Goal: Task Accomplishment & Management: Complete application form

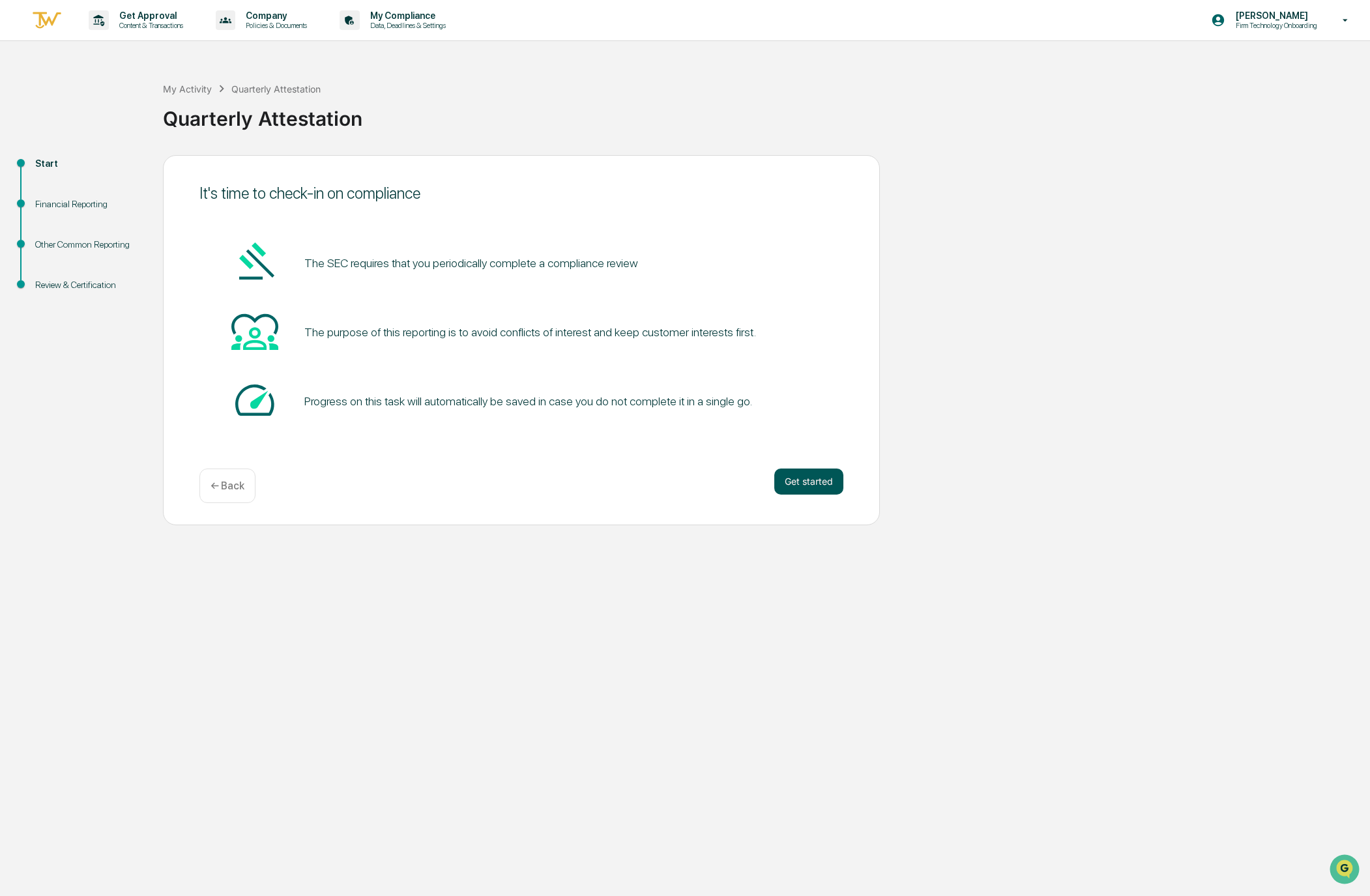
click at [788, 486] on button "Get started" at bounding box center [809, 481] width 70 height 27
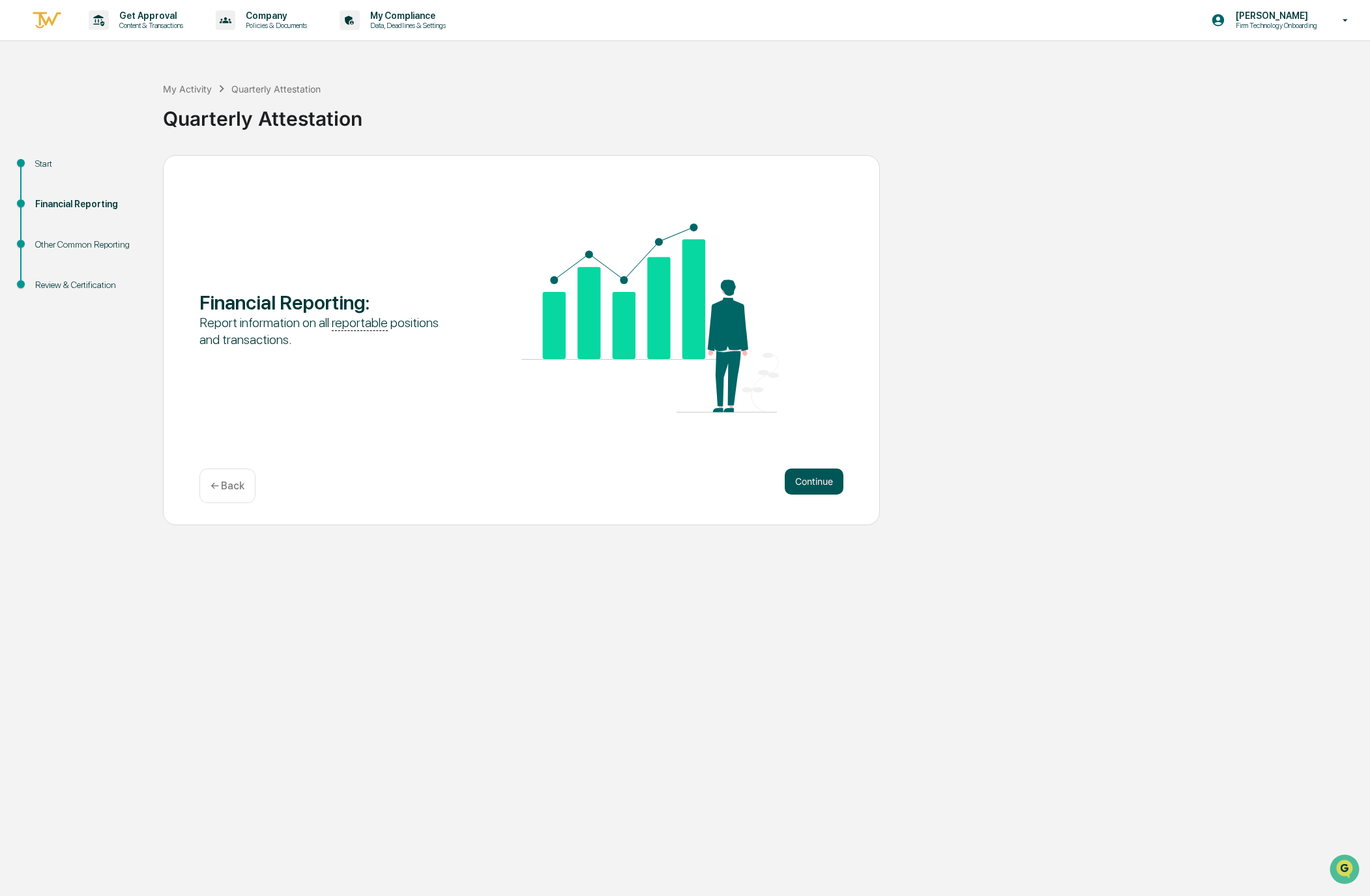
click at [827, 483] on button "Continue" at bounding box center [814, 481] width 59 height 27
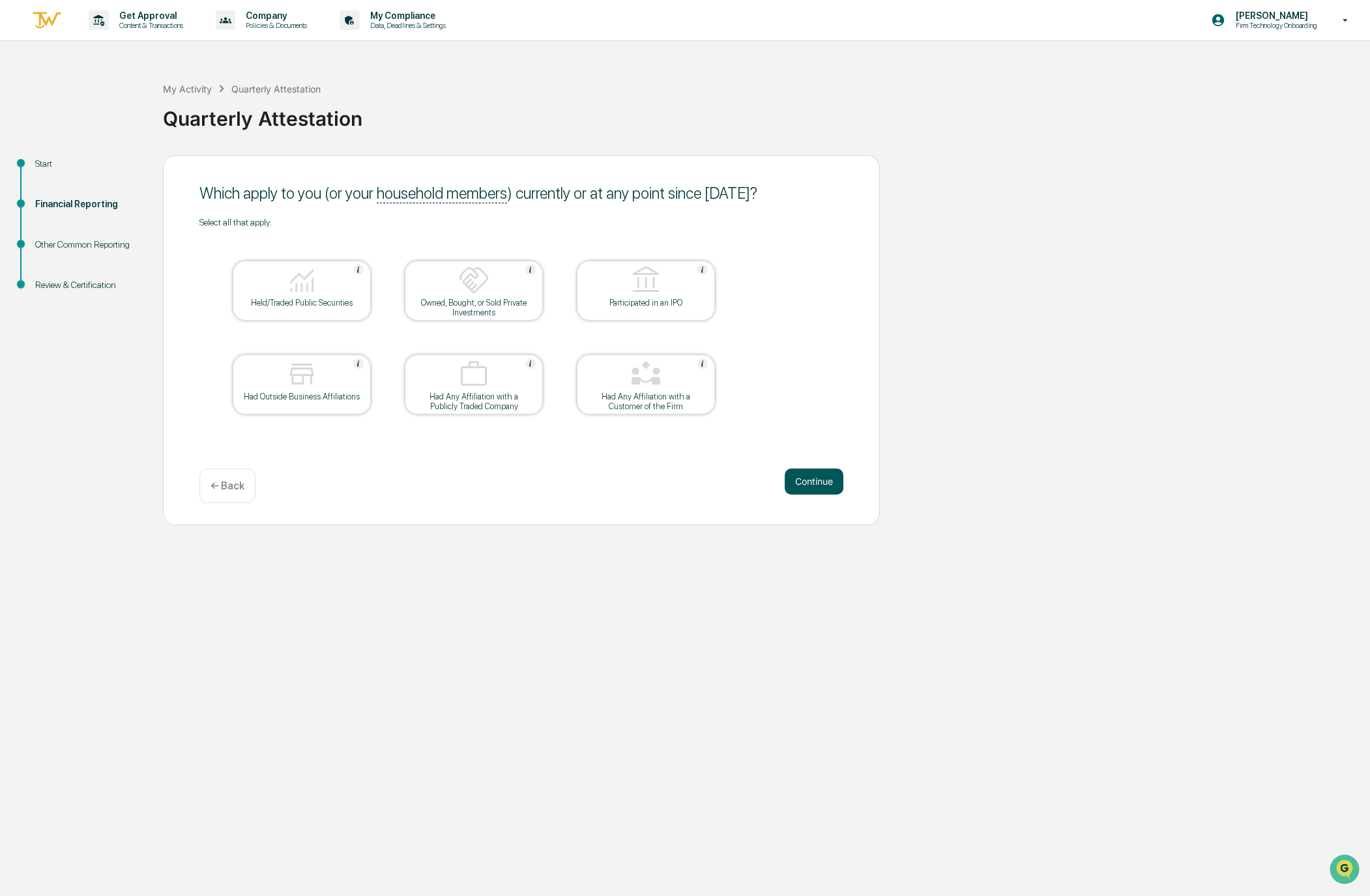
click at [804, 479] on button "Continue" at bounding box center [814, 481] width 59 height 27
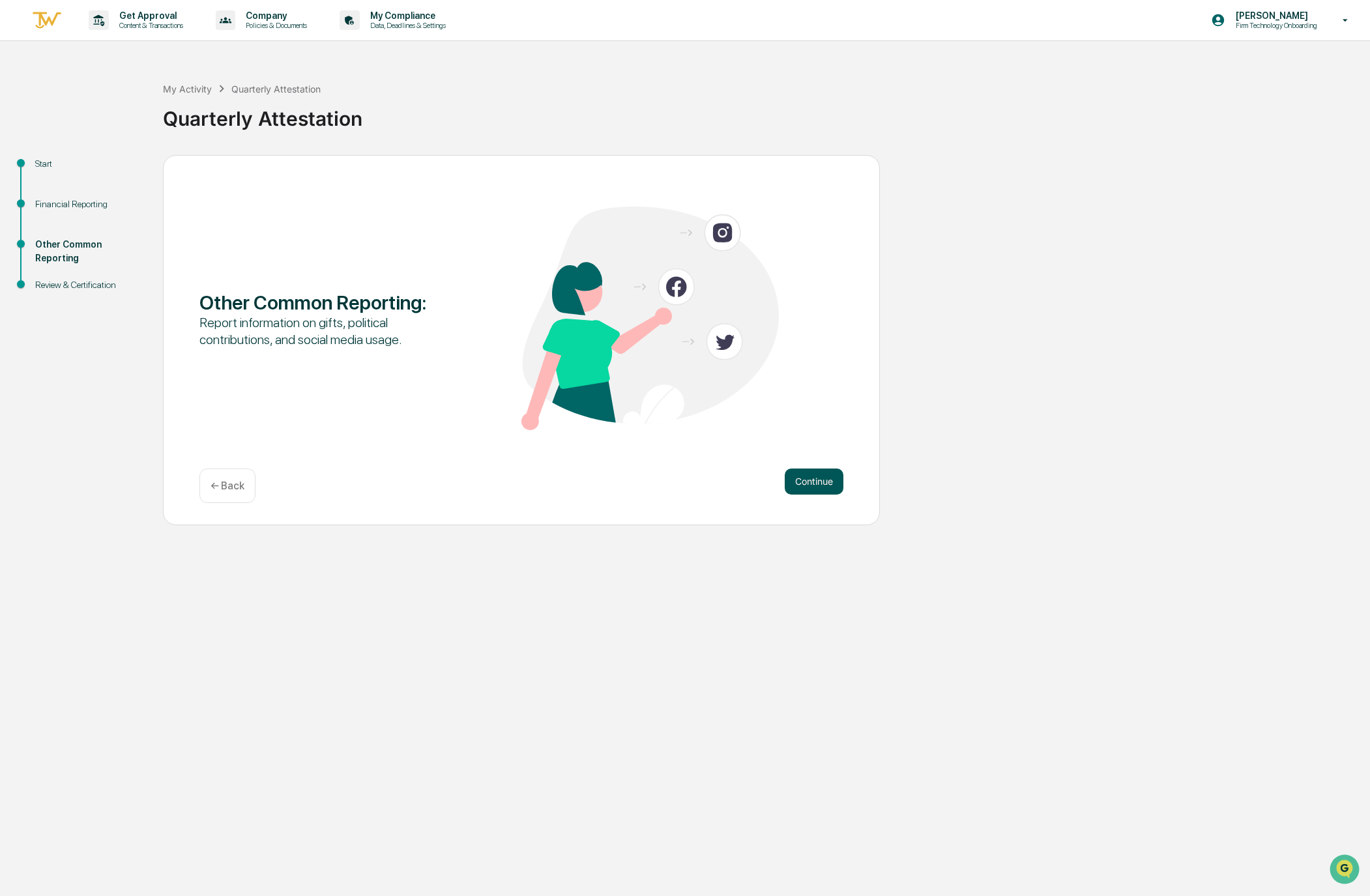
click at [821, 483] on button "Continue" at bounding box center [814, 481] width 59 height 27
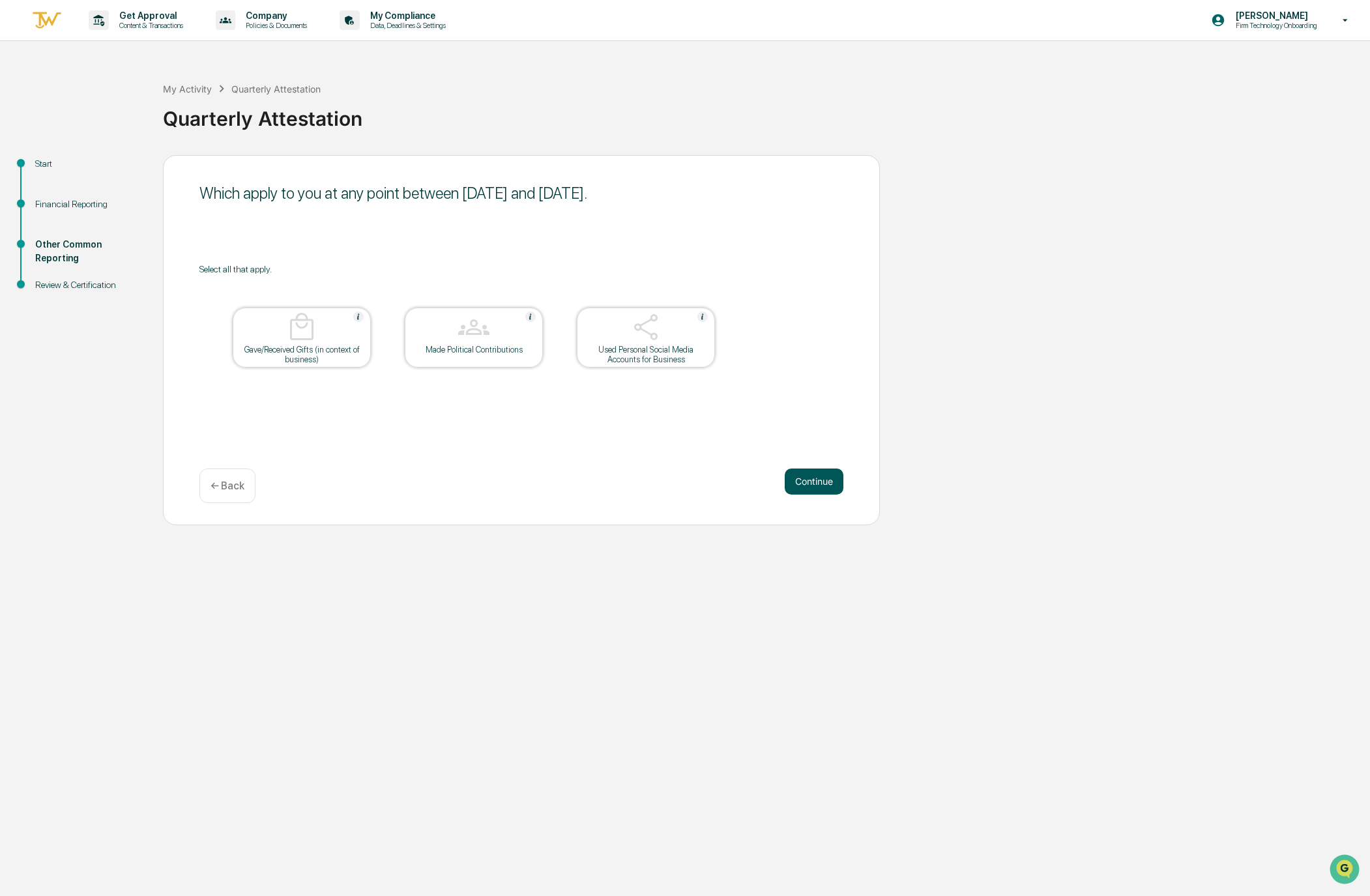
click at [814, 483] on button "Continue" at bounding box center [814, 481] width 59 height 27
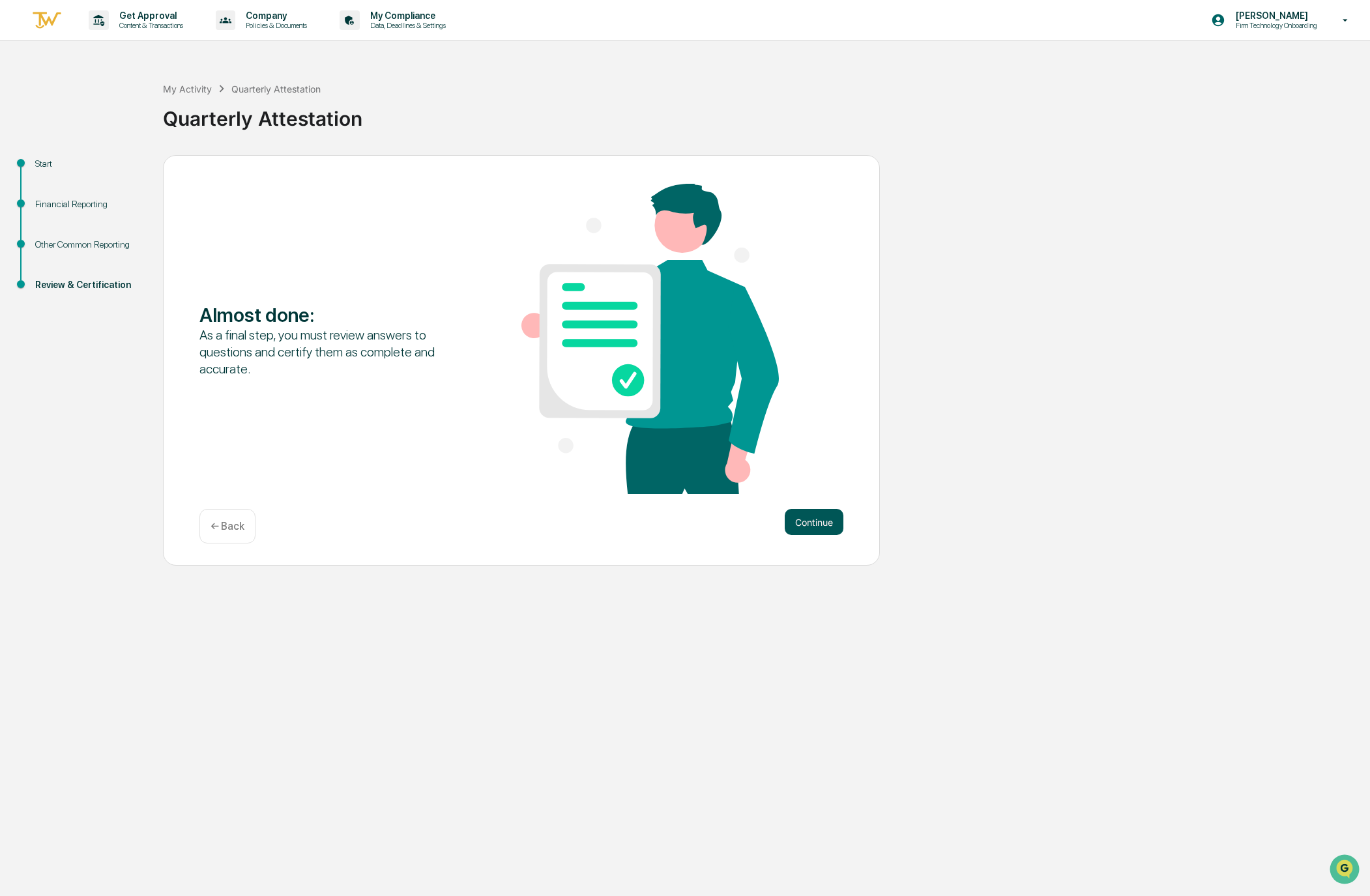
click at [808, 524] on button "Continue" at bounding box center [814, 522] width 59 height 27
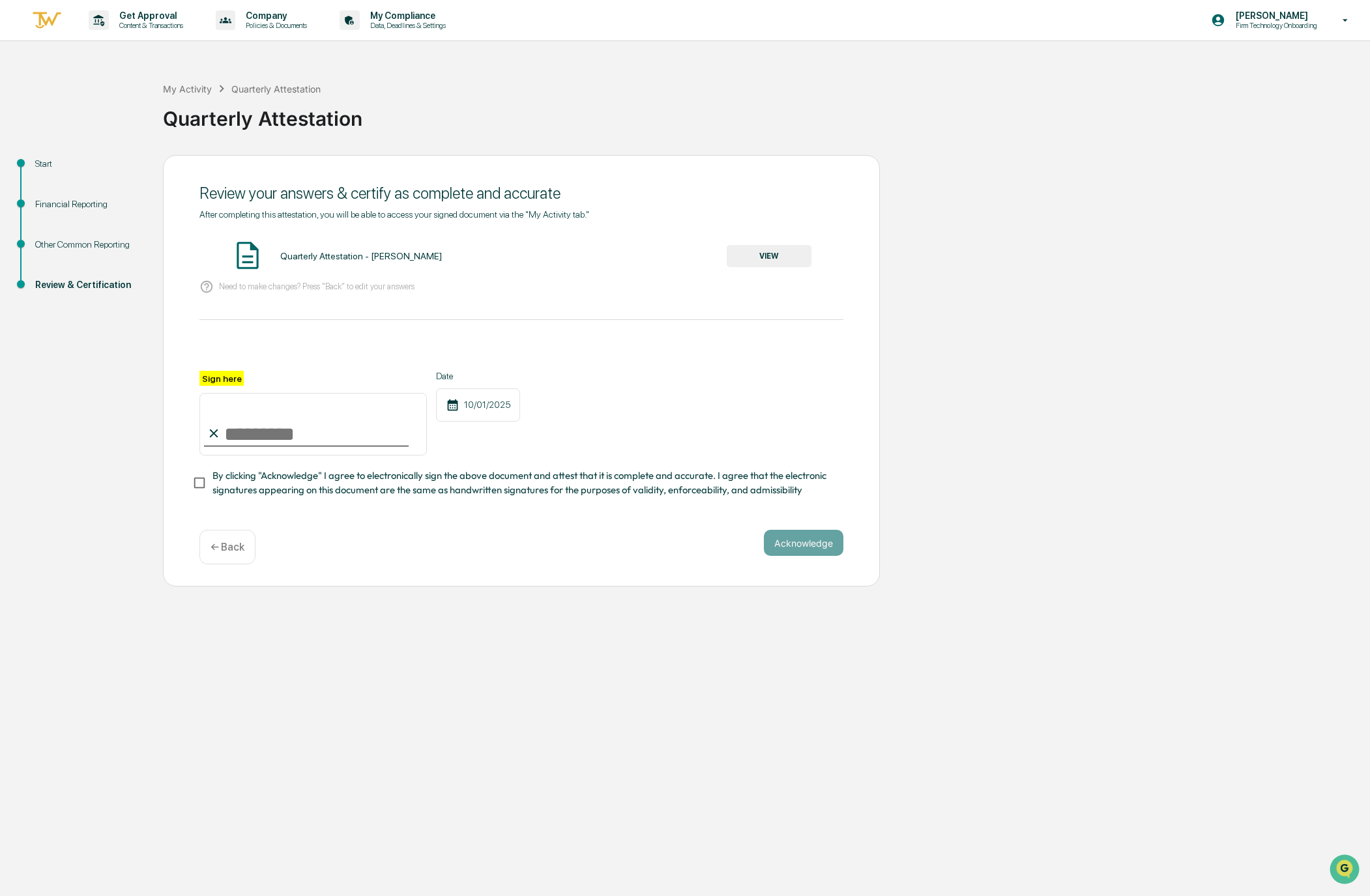
click at [249, 421] on input "Sign here" at bounding box center [313, 424] width 228 height 62
type input "**********"
click at [793, 546] on button "Acknowledge" at bounding box center [803, 542] width 80 height 27
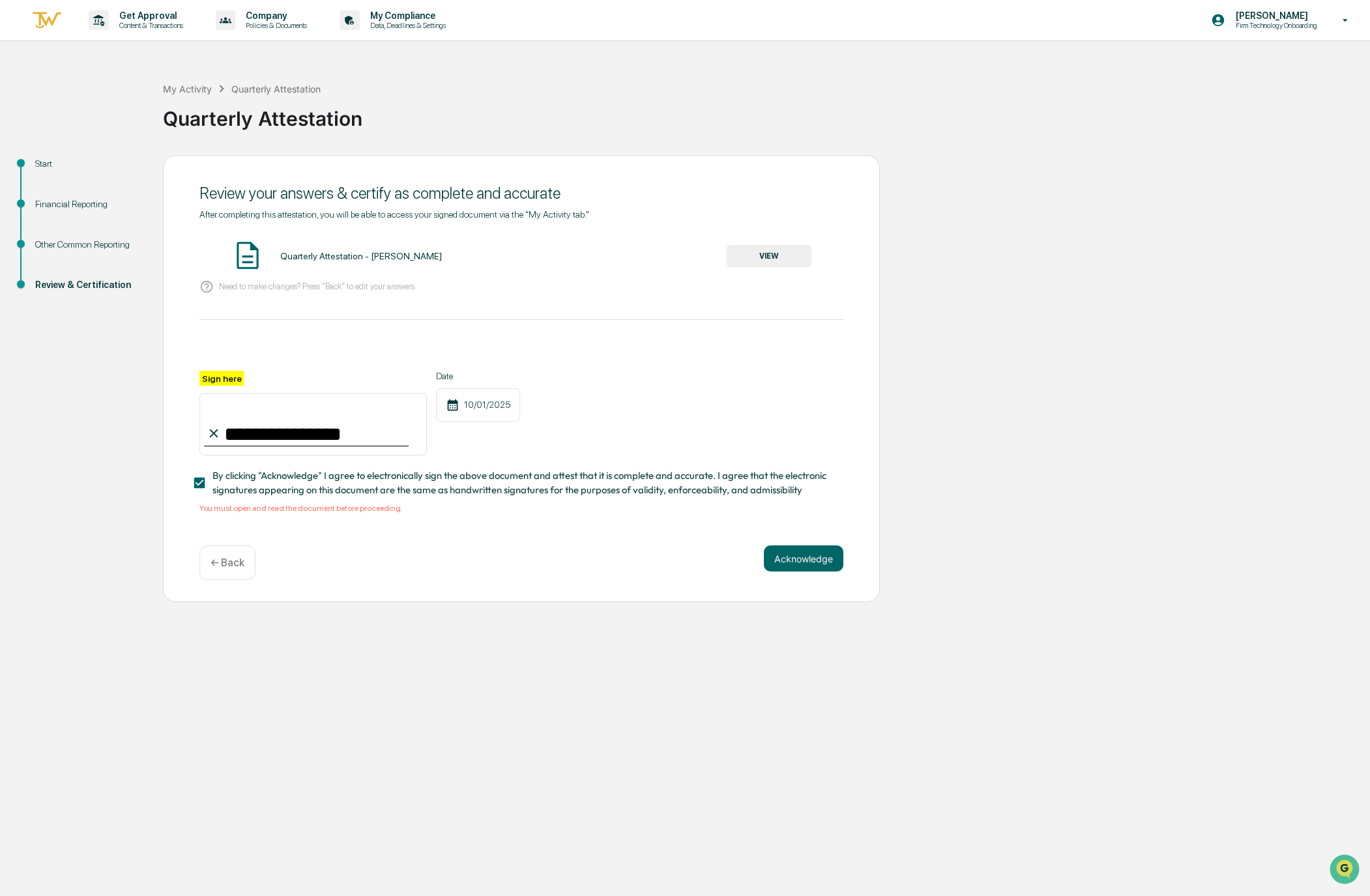
click at [768, 261] on button "VIEW" at bounding box center [769, 256] width 85 height 22
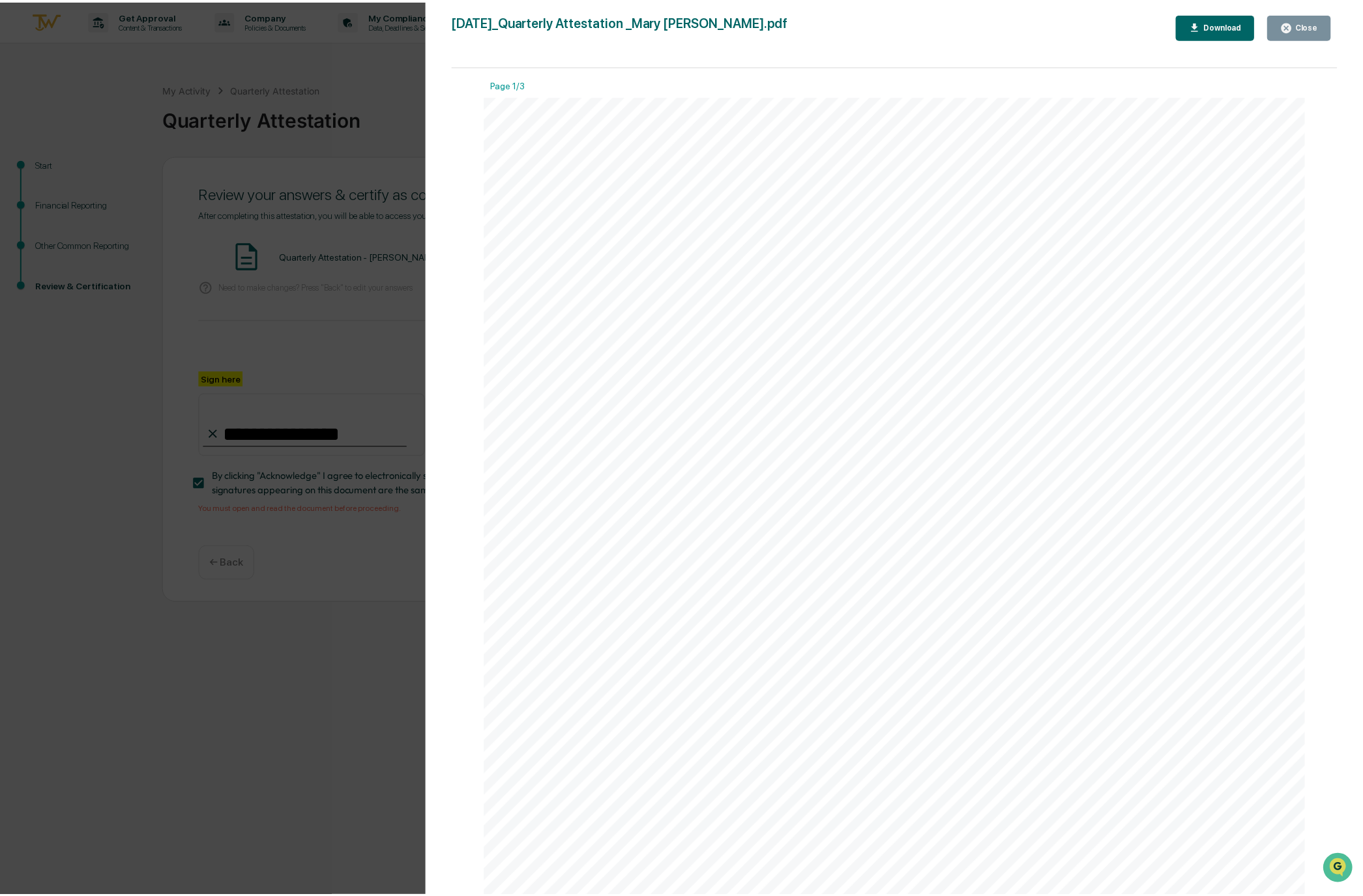
scroll to position [15, 0]
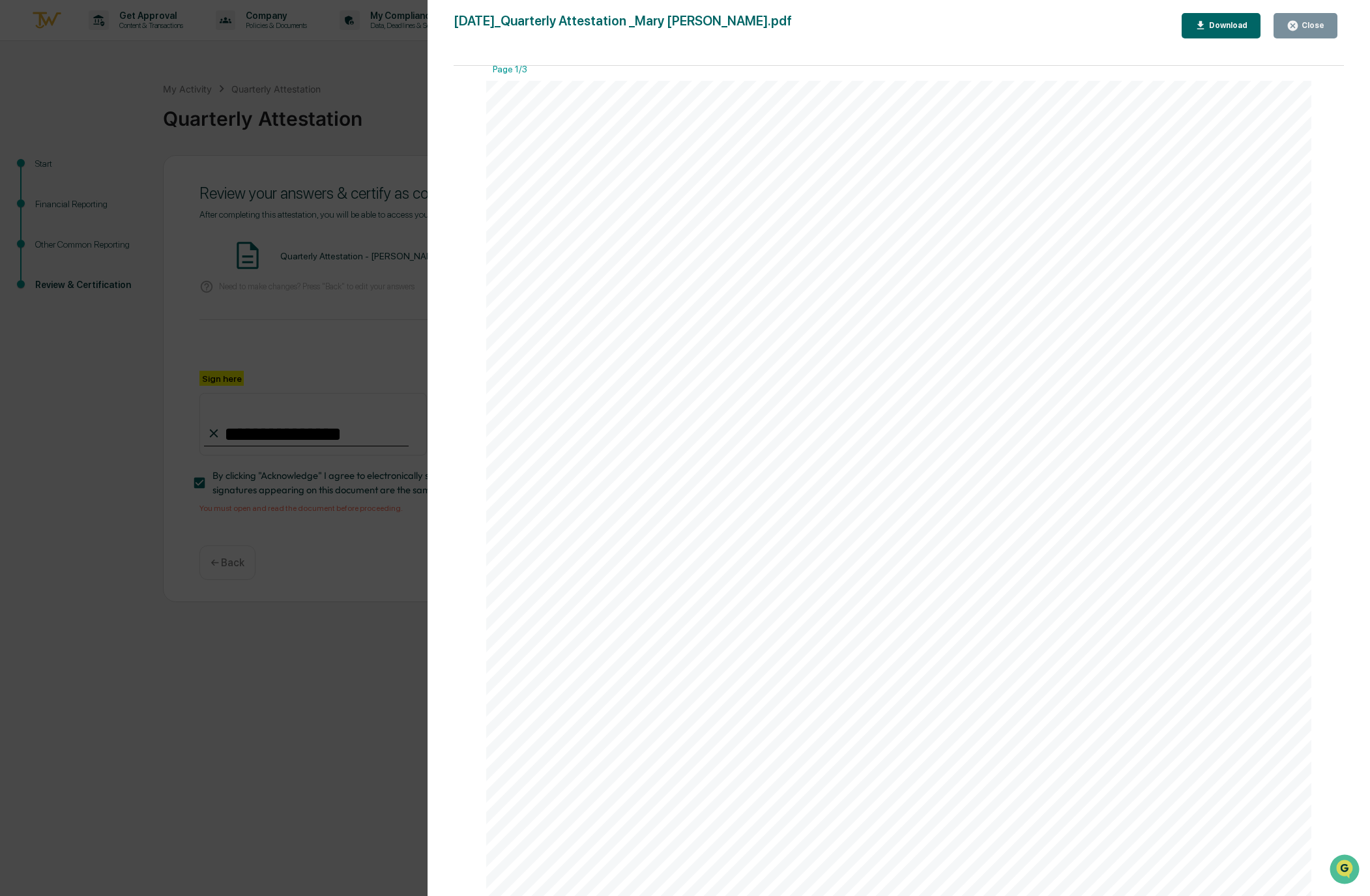
click at [1311, 23] on div "Close" at bounding box center [1311, 26] width 26 height 9
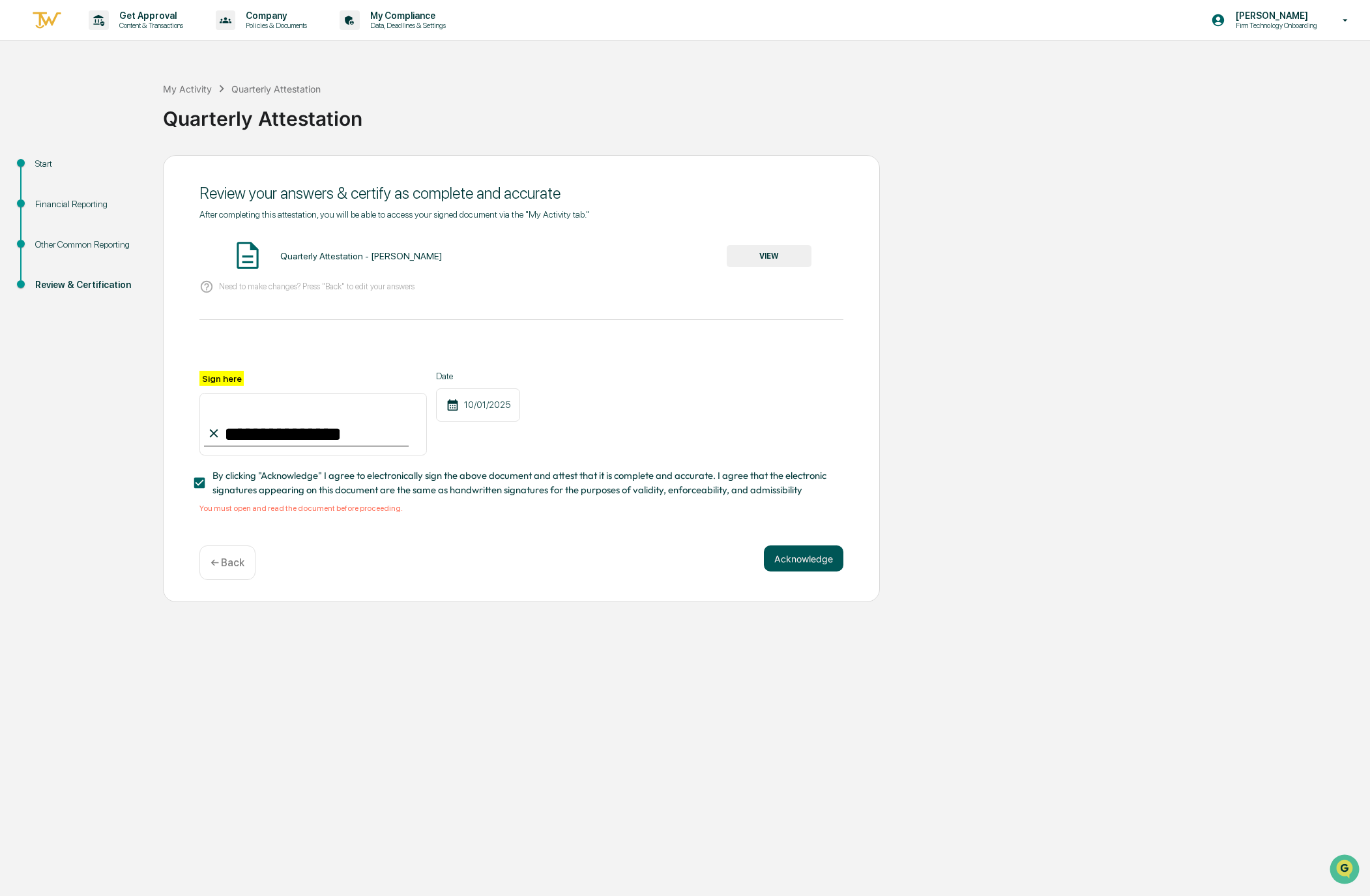
click at [813, 564] on button "Acknowledge" at bounding box center [803, 558] width 80 height 27
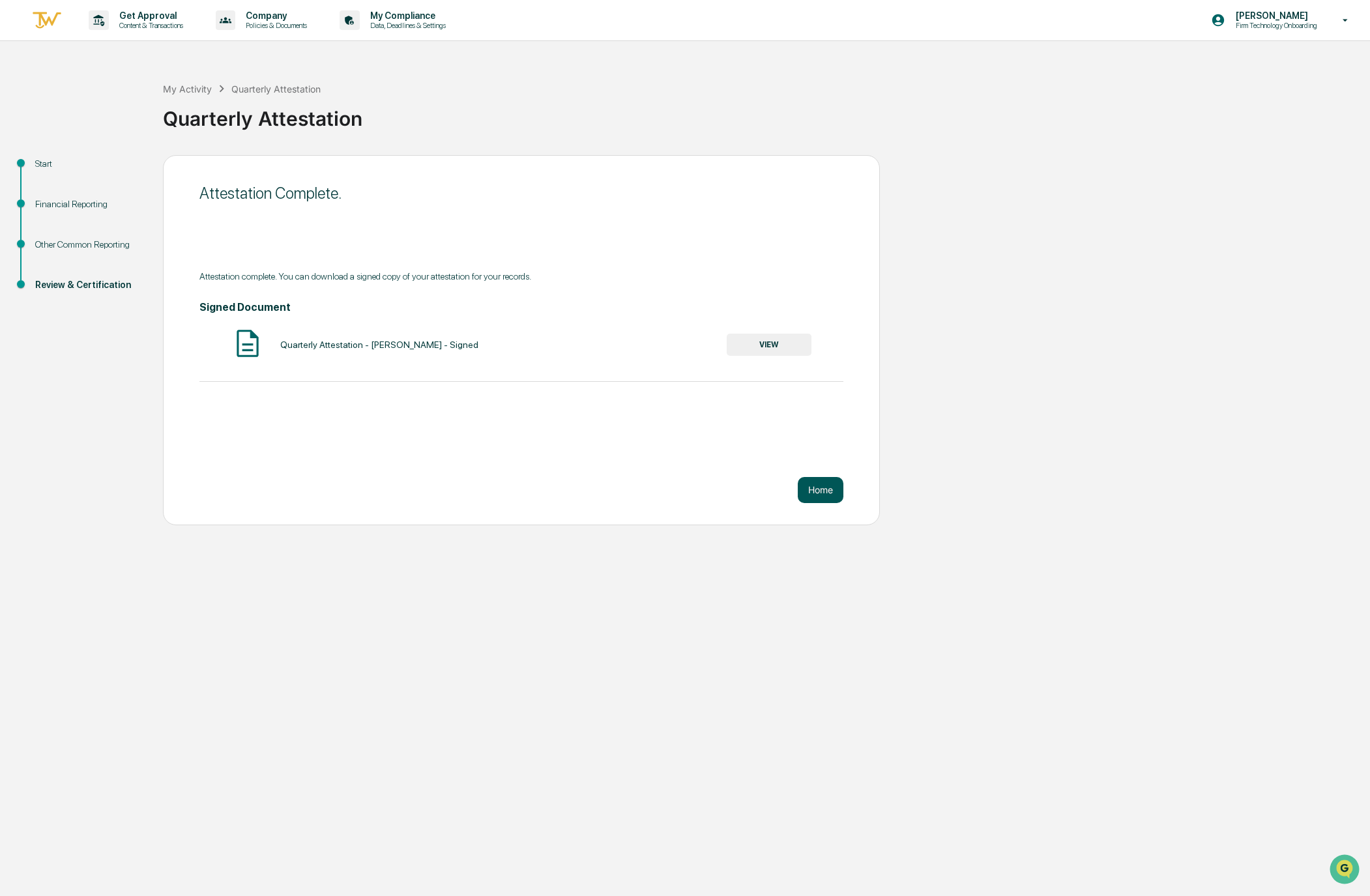
click at [808, 486] on button "Home" at bounding box center [820, 490] width 46 height 27
